Goal: Transaction & Acquisition: Purchase product/service

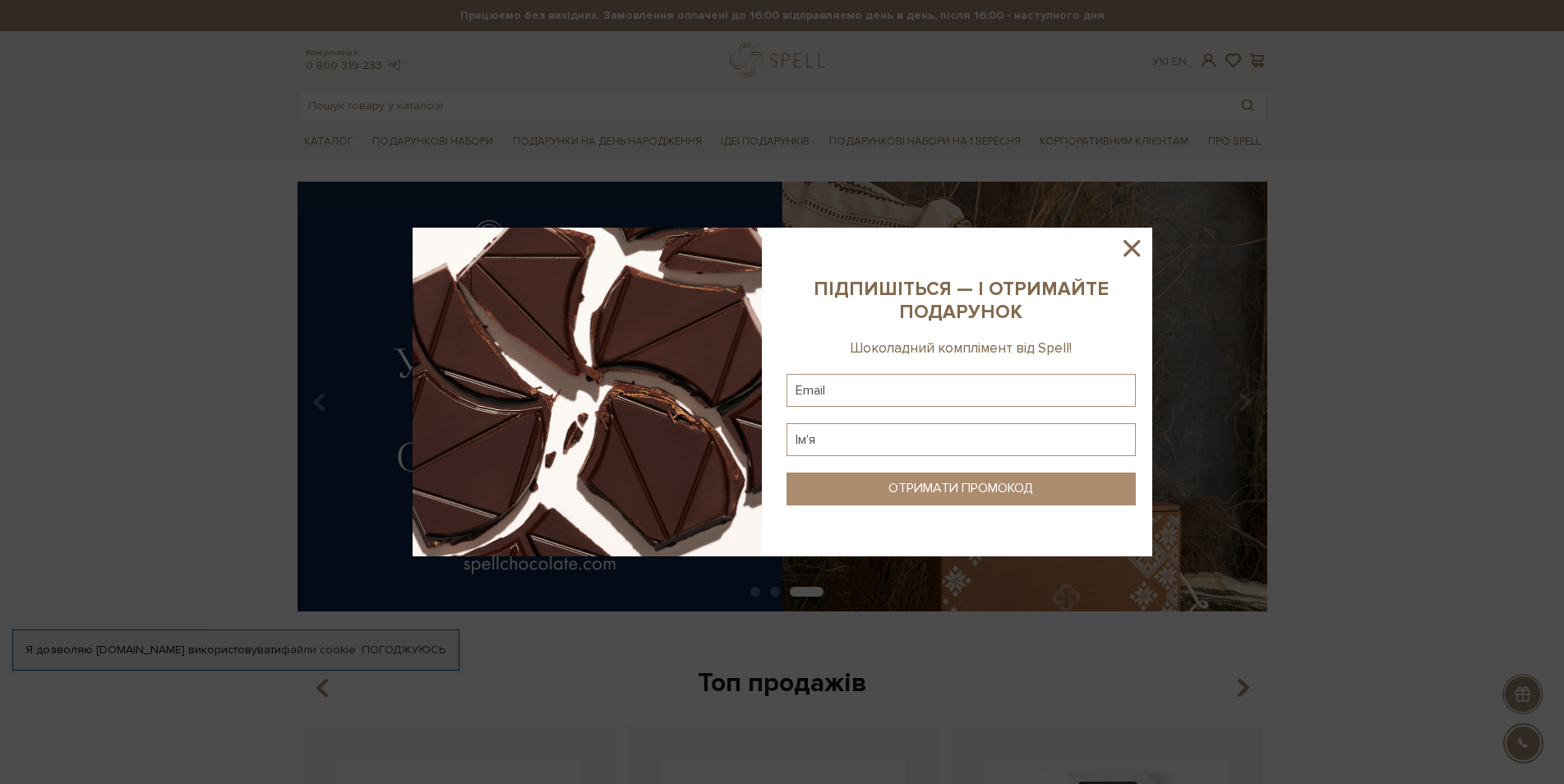
click at [1142, 253] on icon at bounding box center [1131, 248] width 28 height 28
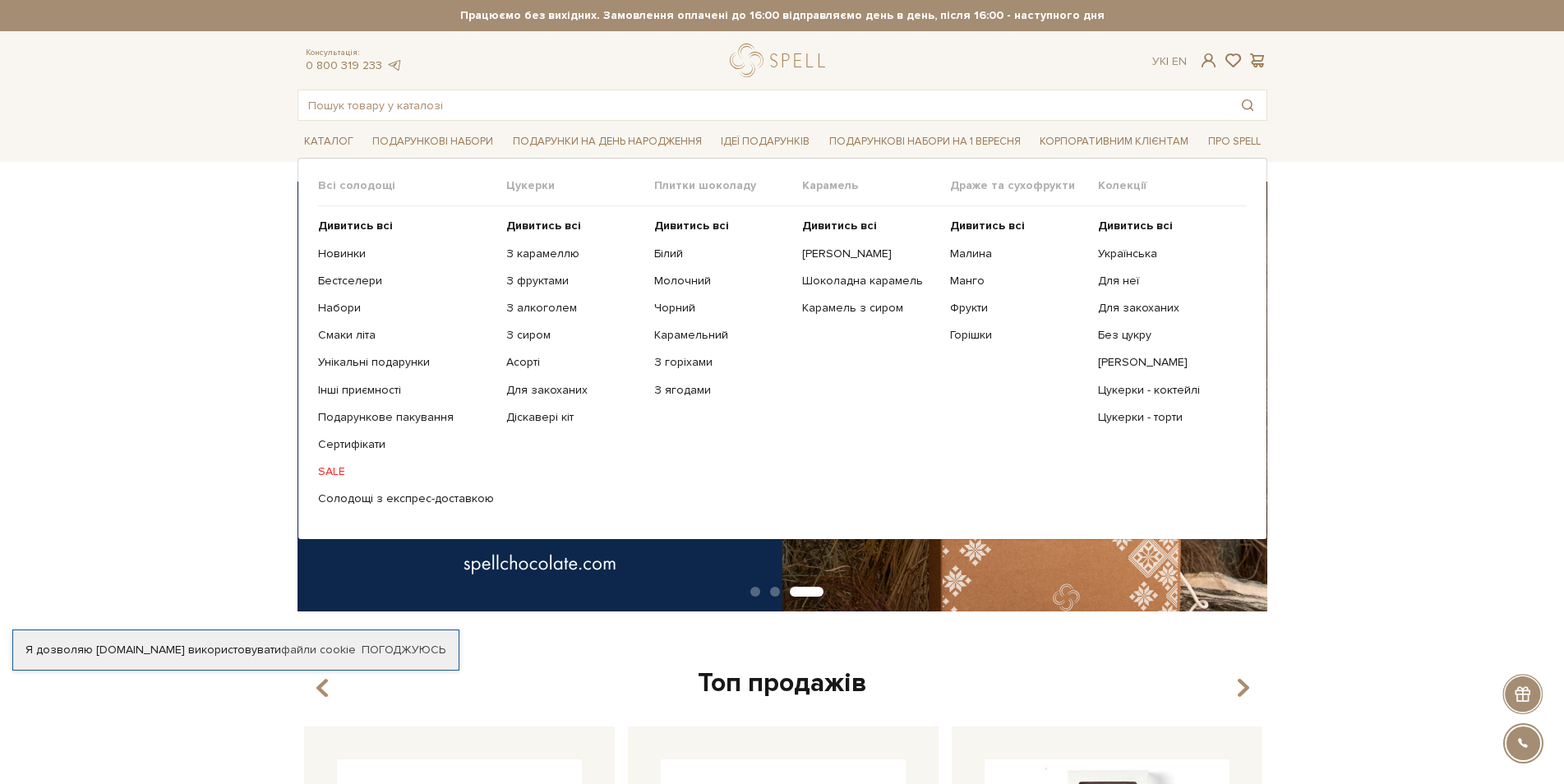
click at [334, 474] on link "SALE" at bounding box center [406, 472] width 176 height 14
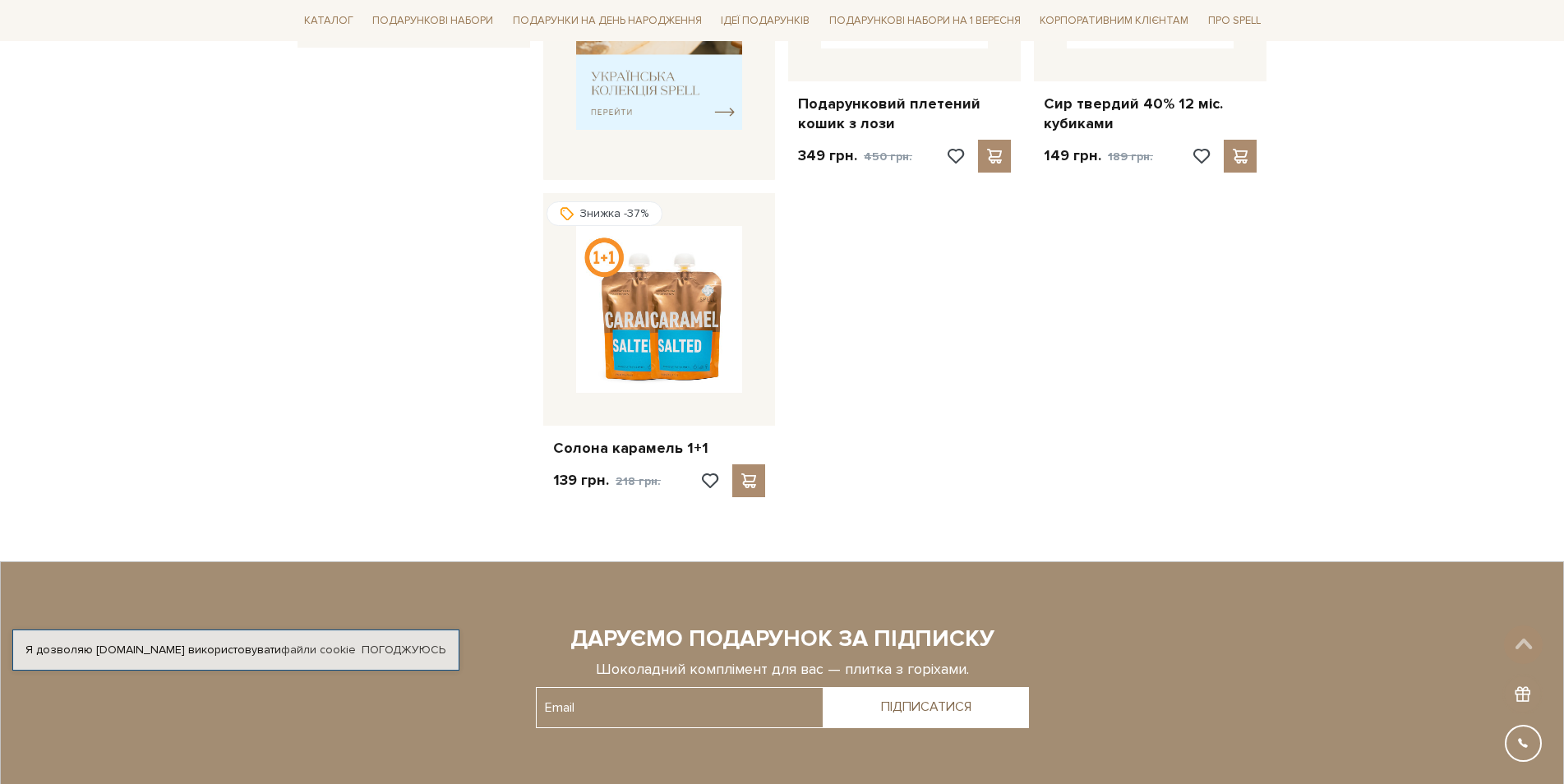
scroll to position [822, 0]
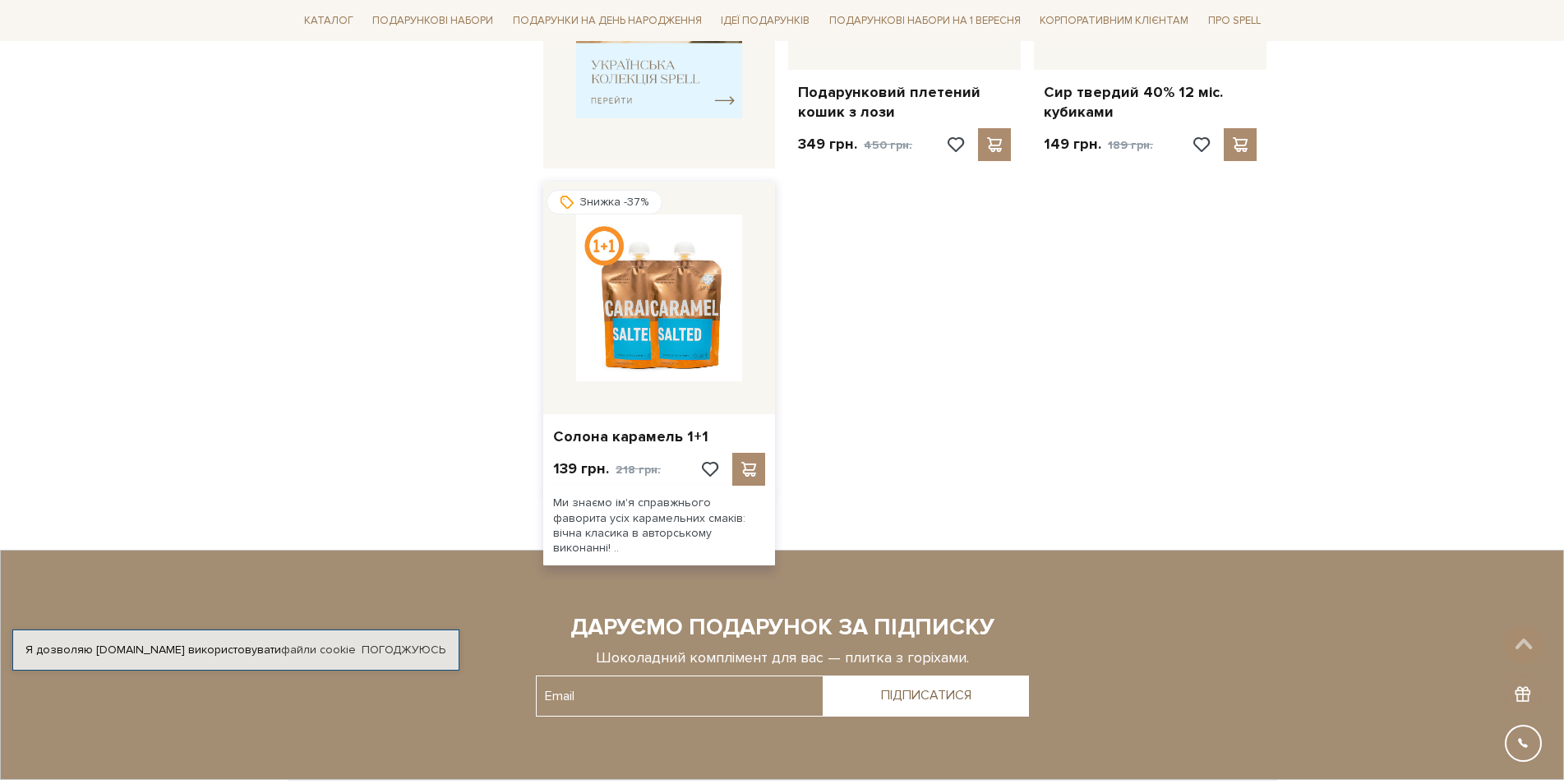
click at [676, 263] on img at bounding box center [659, 298] width 167 height 167
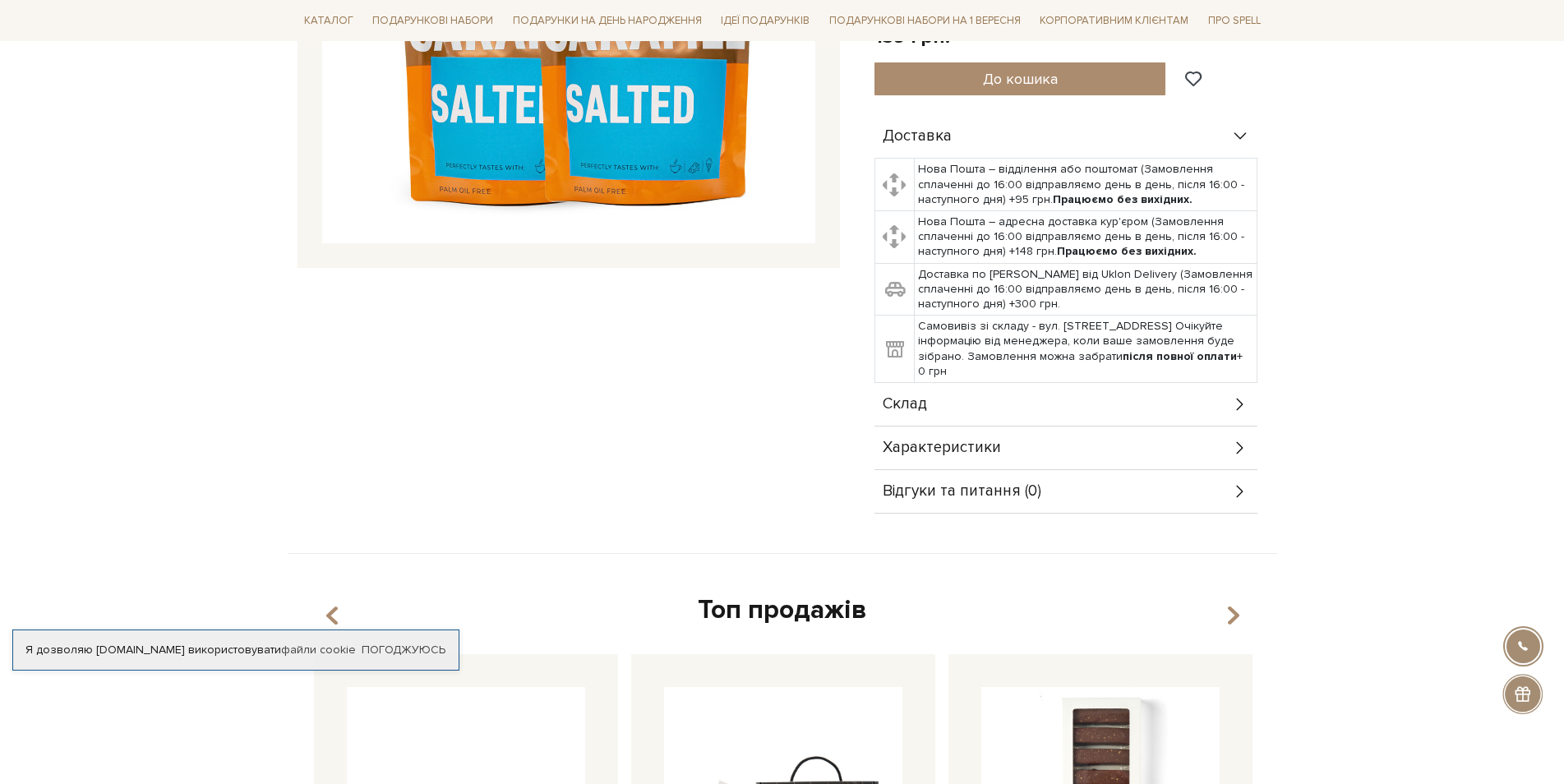
scroll to position [493, 0]
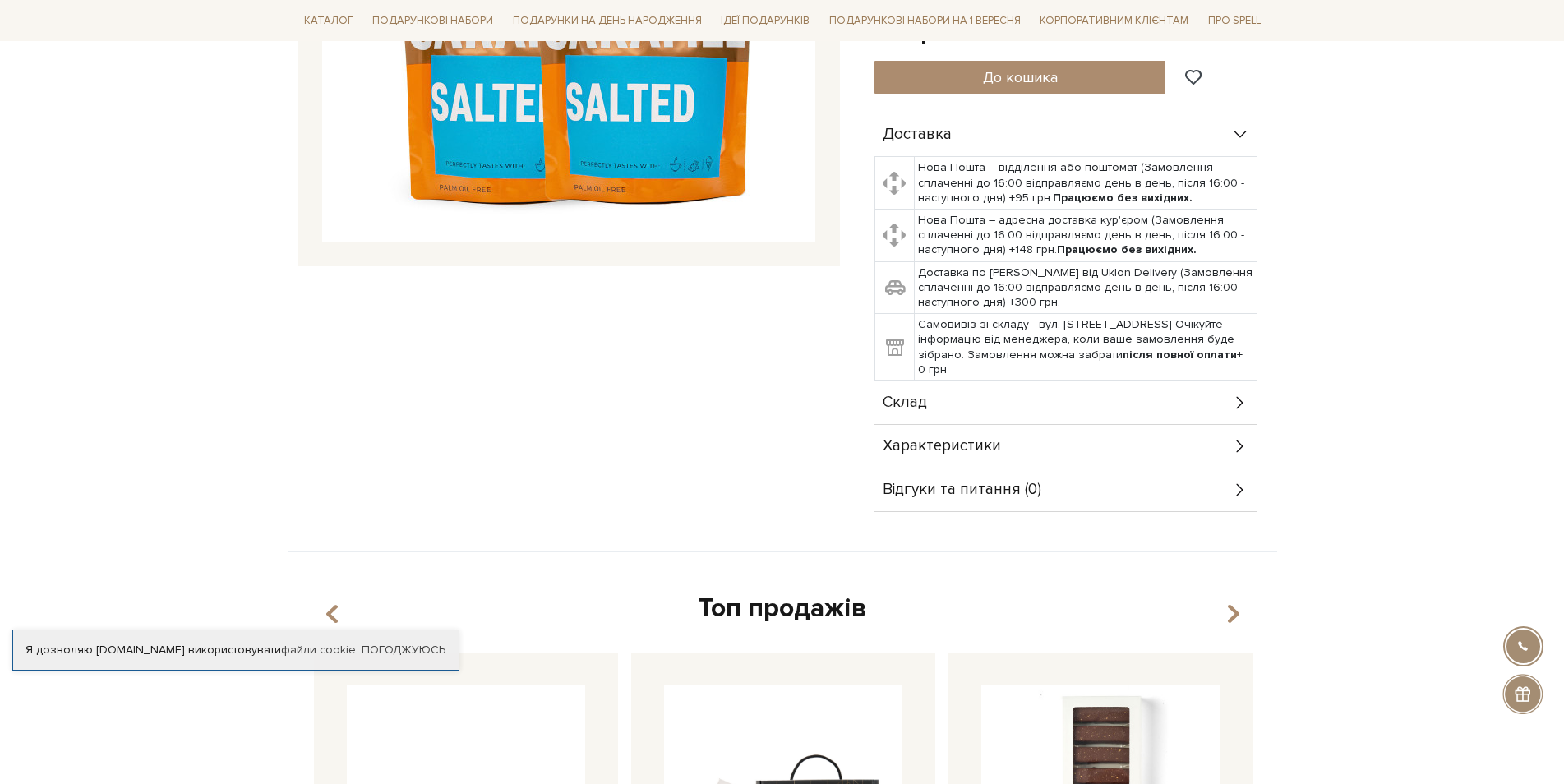
click at [1243, 437] on icon at bounding box center [1240, 446] width 18 height 18
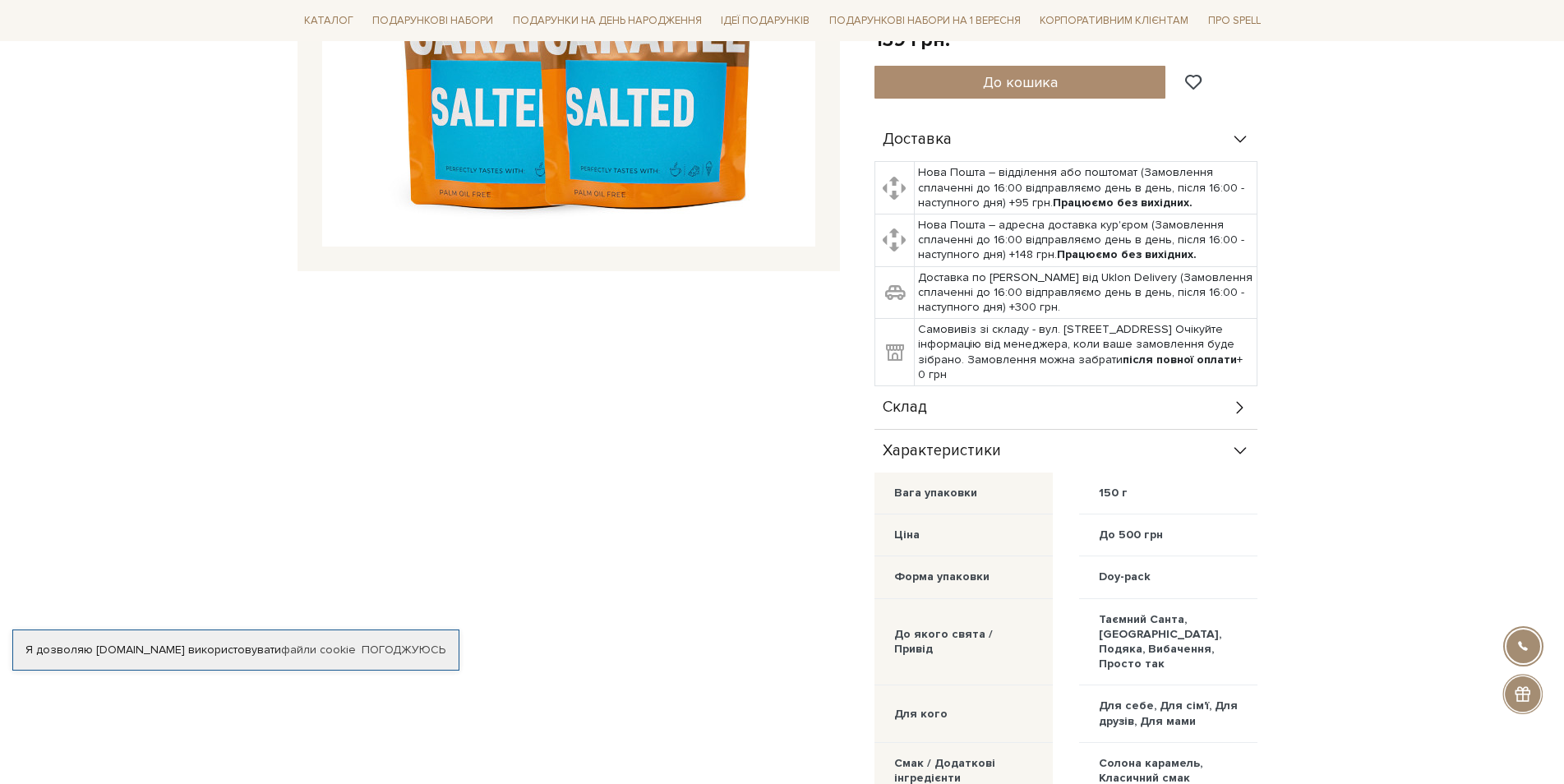
scroll to position [0, 0]
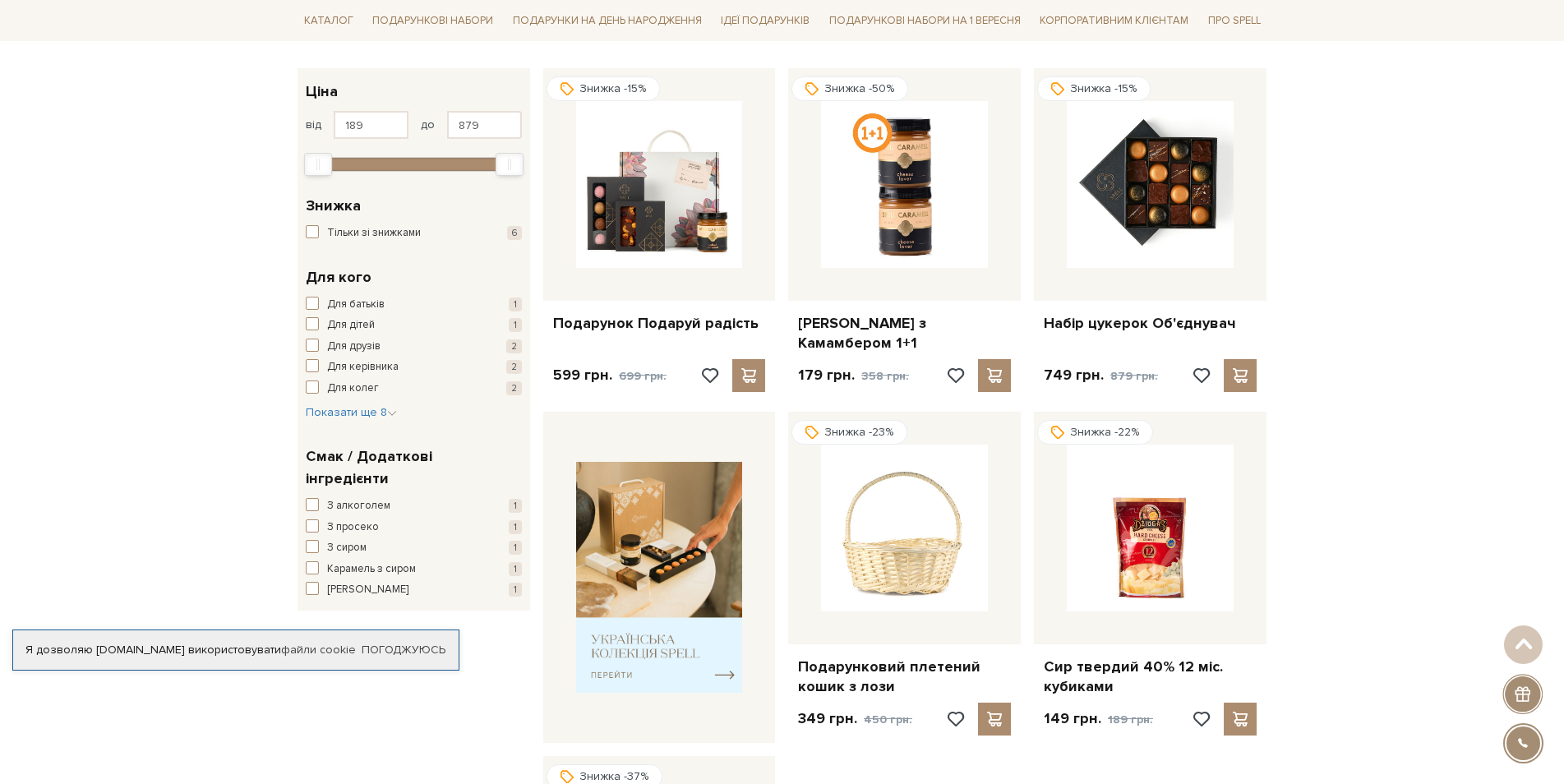
scroll to position [246, 0]
click at [909, 160] on img at bounding box center [905, 186] width 167 height 167
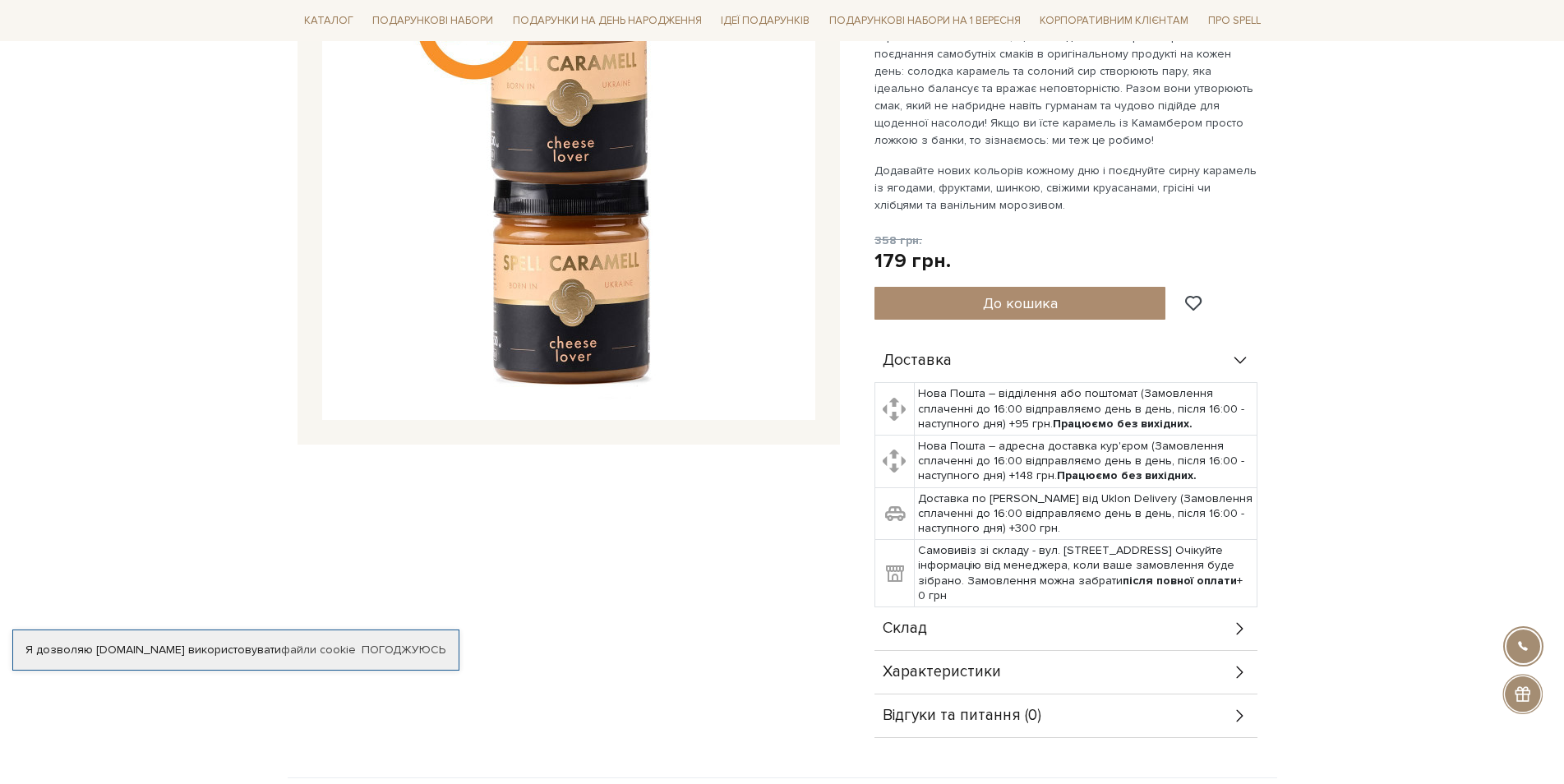
scroll to position [329, 0]
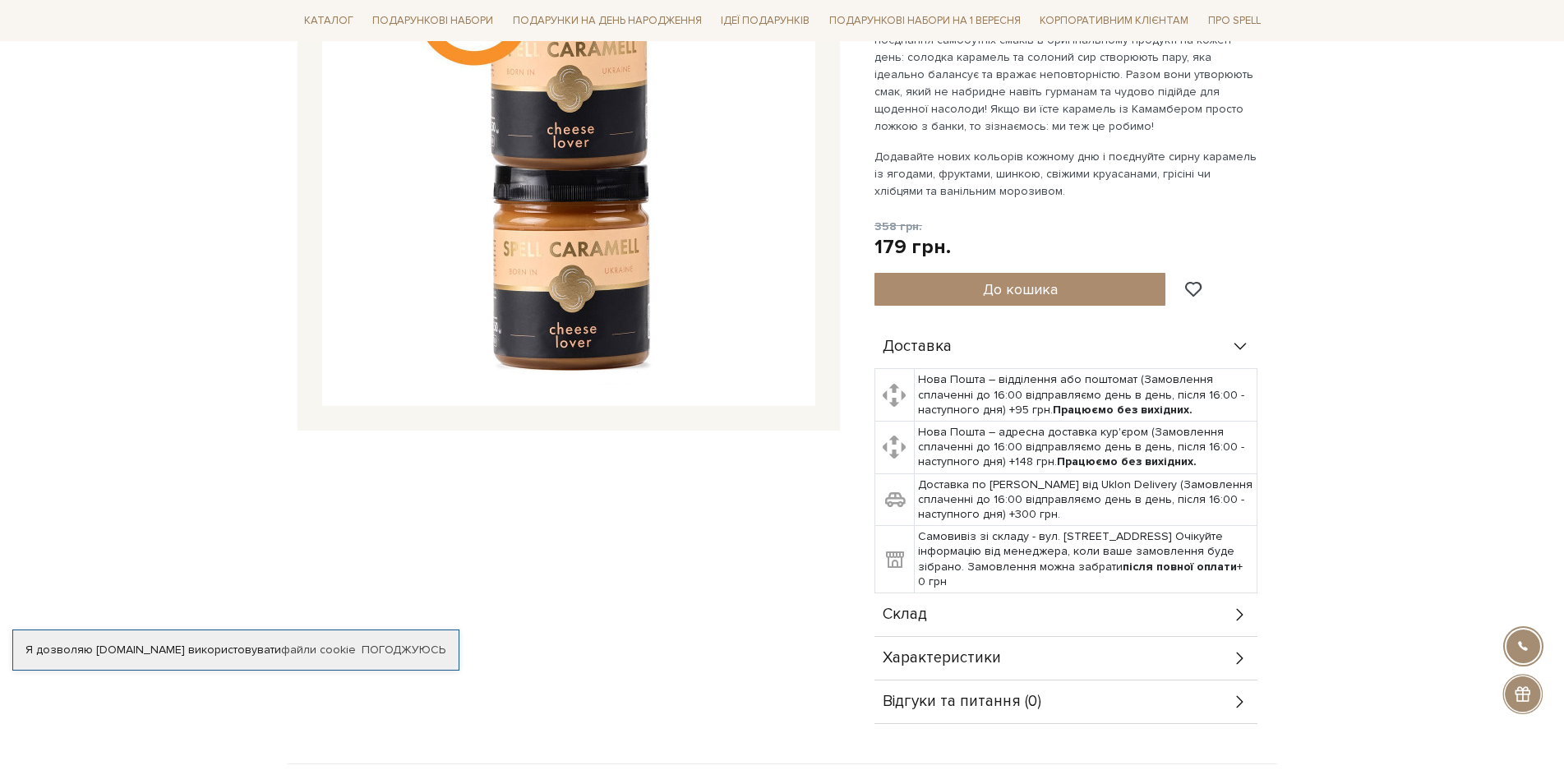
click at [1226, 662] on div "Характеристики" at bounding box center [1066, 657] width 383 height 43
click at [1180, 656] on div "Характеристики" at bounding box center [1066, 657] width 383 height 43
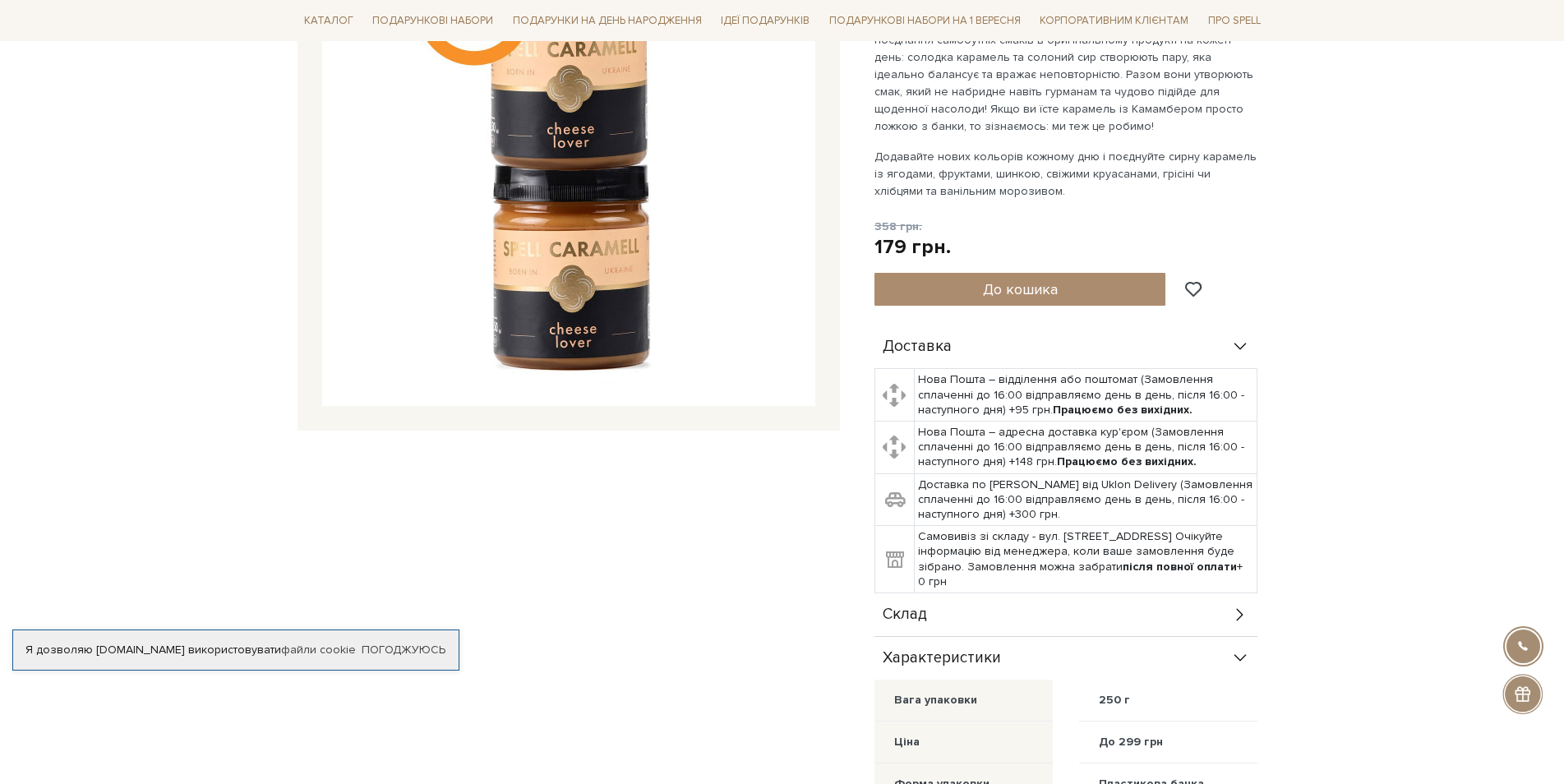
scroll to position [82, 0]
